Goal: Task Accomplishment & Management: Complete application form

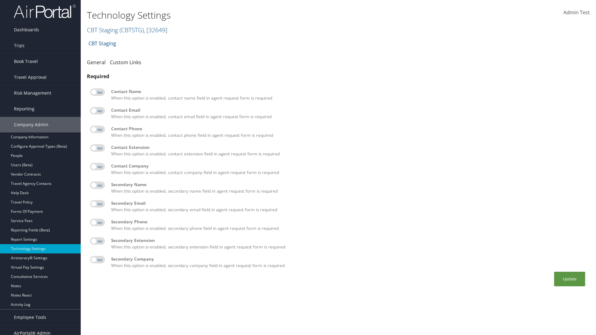
click at [97, 92] on label at bounding box center [97, 91] width 15 height 7
click at [97, 92] on input "checkbox" at bounding box center [95, 93] width 4 height 4
checkbox input "true"
click at [97, 111] on label at bounding box center [97, 110] width 15 height 7
click at [97, 111] on input "checkbox" at bounding box center [95, 112] width 4 height 4
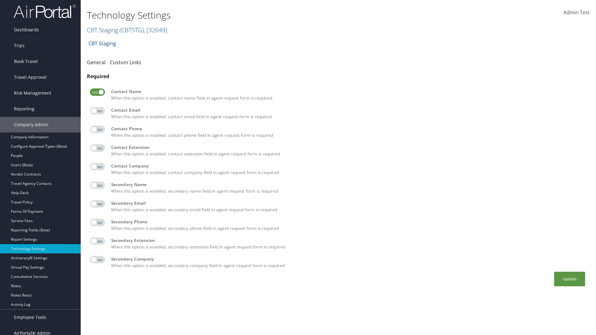
checkbox input "true"
click at [97, 129] on label at bounding box center [97, 129] width 15 height 7
click at [97, 129] on input "checkbox" at bounding box center [95, 130] width 4 height 4
checkbox input "true"
click at [97, 148] on label at bounding box center [97, 147] width 15 height 7
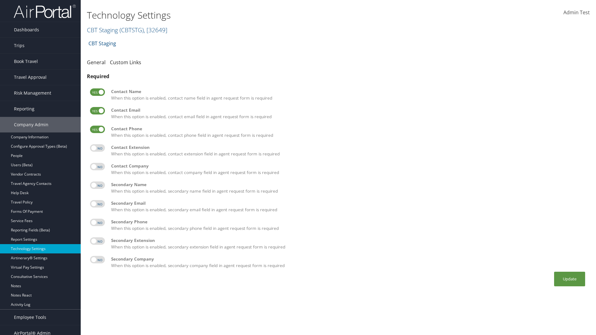
click at [97, 148] on input "checkbox" at bounding box center [95, 149] width 4 height 4
checkbox input "true"
click at [97, 167] on label at bounding box center [97, 166] width 15 height 7
click at [97, 167] on input "checkbox" at bounding box center [95, 168] width 4 height 4
checkbox input "true"
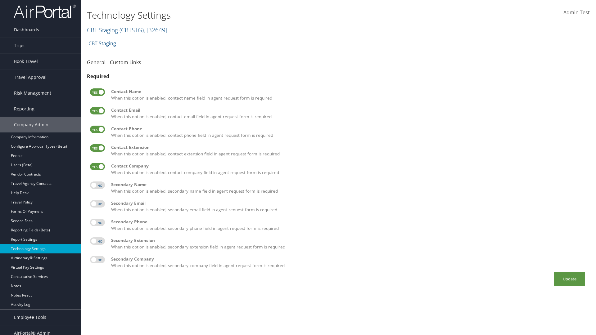
click at [97, 185] on label at bounding box center [97, 185] width 15 height 7
click at [97, 185] on input "checkbox" at bounding box center [95, 186] width 4 height 4
checkbox input "true"
click at [97, 204] on label at bounding box center [97, 203] width 15 height 7
click at [97, 204] on input "checkbox" at bounding box center [95, 205] width 4 height 4
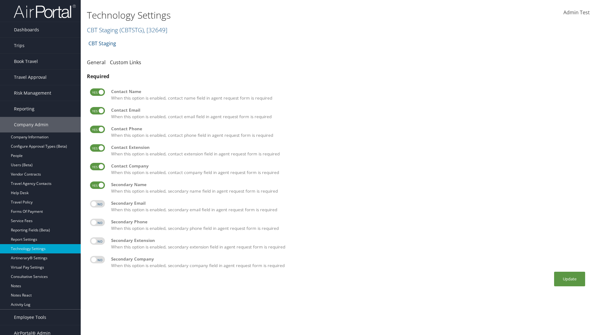
checkbox input "true"
click at [97, 222] on label at bounding box center [97, 222] width 15 height 7
click at [97, 222] on input "checkbox" at bounding box center [95, 224] width 4 height 4
checkbox input "true"
click at [97, 241] on label at bounding box center [97, 240] width 15 height 7
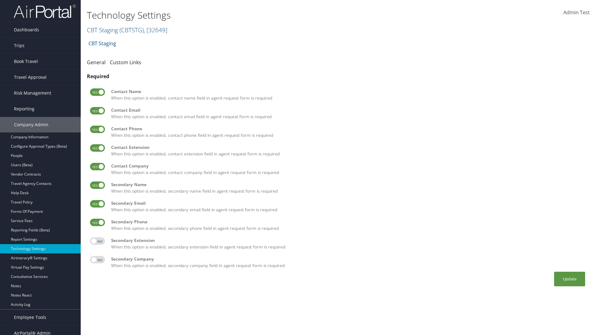
click at [97, 241] on input "checkbox" at bounding box center [95, 242] width 4 height 4
checkbox input "true"
click at [97, 260] on label at bounding box center [97, 259] width 15 height 7
click at [97, 260] on input "checkbox" at bounding box center [95, 261] width 4 height 4
checkbox input "true"
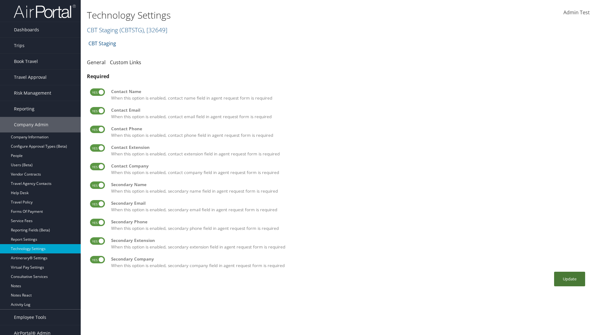
click at [569, 279] on button "Update" at bounding box center [569, 279] width 31 height 15
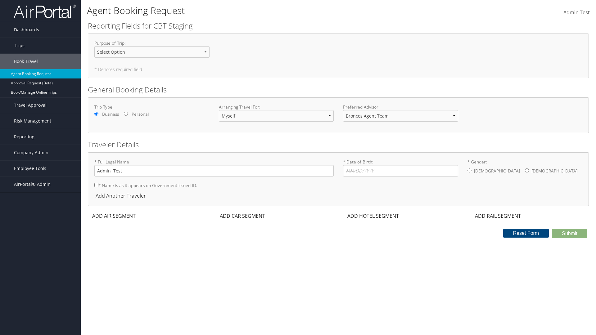
click at [114, 216] on div "ADD AIR SEGMENT" at bounding box center [113, 215] width 51 height 7
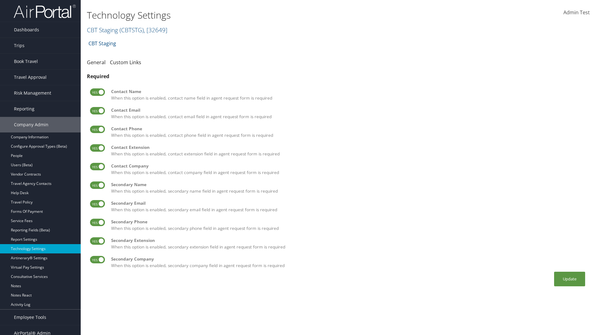
click at [97, 92] on label at bounding box center [97, 91] width 15 height 7
click at [97, 92] on input "checkbox" at bounding box center [95, 93] width 4 height 4
checkbox input "false"
click at [97, 111] on label at bounding box center [97, 110] width 15 height 7
click at [97, 111] on input "checkbox" at bounding box center [95, 112] width 4 height 4
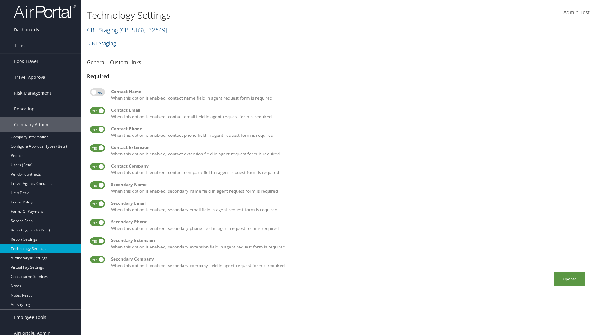
checkbox input "false"
click at [97, 129] on label at bounding box center [97, 129] width 15 height 7
click at [97, 129] on input "checkbox" at bounding box center [95, 130] width 4 height 4
checkbox input "false"
click at [97, 148] on label at bounding box center [97, 147] width 15 height 7
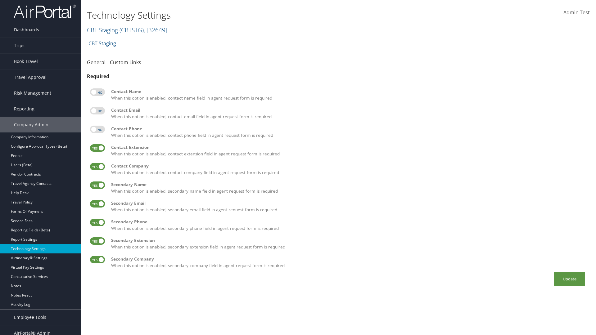
click at [97, 148] on input "checkbox" at bounding box center [95, 149] width 4 height 4
checkbox input "false"
click at [97, 167] on label at bounding box center [97, 166] width 15 height 7
click at [97, 167] on input "checkbox" at bounding box center [95, 168] width 4 height 4
checkbox input "false"
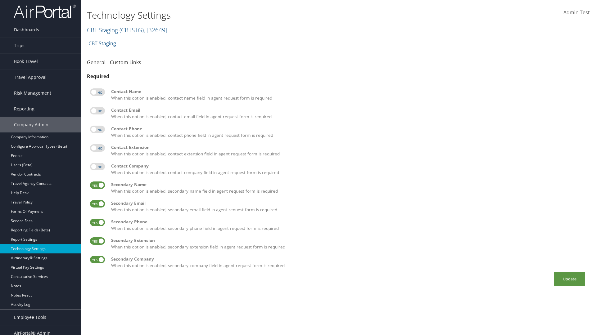
click at [97, 185] on label at bounding box center [97, 185] width 15 height 7
click at [97, 185] on input "checkbox" at bounding box center [95, 186] width 4 height 4
checkbox input "false"
click at [97, 204] on label at bounding box center [97, 203] width 15 height 7
click at [97, 204] on input "checkbox" at bounding box center [95, 205] width 4 height 4
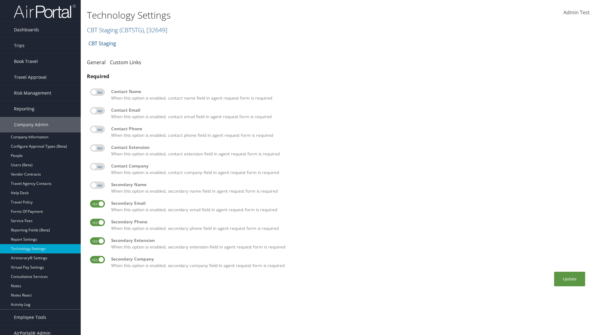
checkbox input "false"
click at [97, 222] on label at bounding box center [97, 222] width 15 height 7
click at [97, 222] on input "checkbox" at bounding box center [95, 224] width 4 height 4
checkbox input "false"
click at [97, 241] on label at bounding box center [97, 240] width 15 height 7
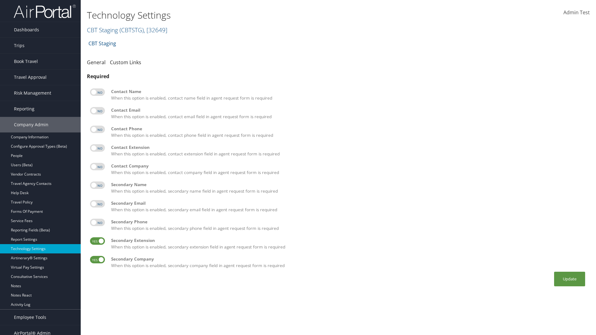
click at [97, 241] on input "checkbox" at bounding box center [95, 242] width 4 height 4
checkbox input "false"
click at [97, 260] on label at bounding box center [97, 259] width 15 height 7
click at [97, 260] on input "checkbox" at bounding box center [95, 261] width 4 height 4
checkbox input "false"
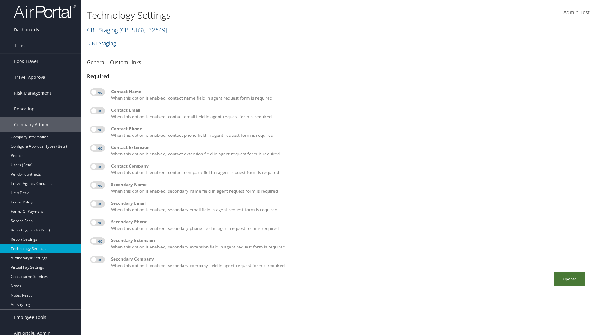
click at [569, 279] on button "Update" at bounding box center [569, 279] width 31 height 15
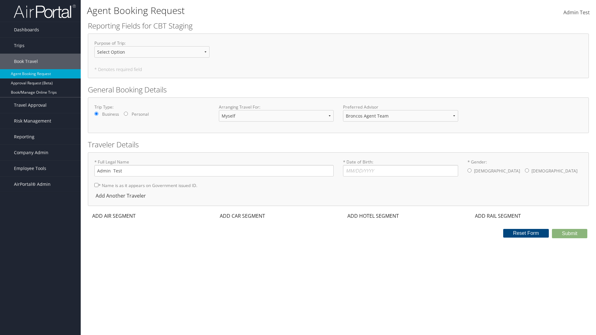
click at [114, 216] on div "ADD AIR SEGMENT" at bounding box center [113, 215] width 51 height 7
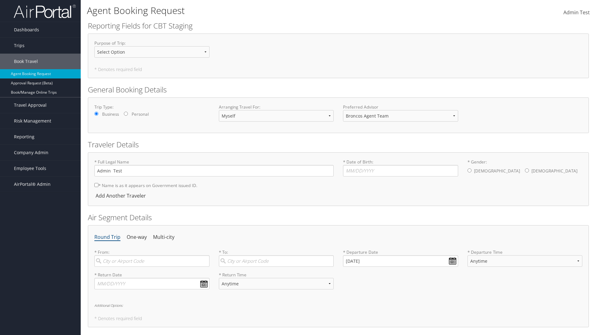
scroll to position [94, 0]
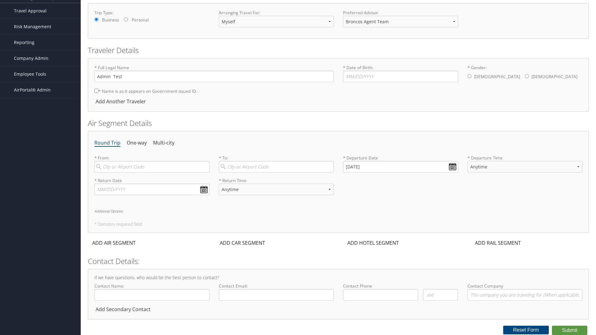
click at [124, 309] on div "Add Secondary Contact" at bounding box center [123, 309] width 59 height 7
